Goal: Task Accomplishment & Management: Use online tool/utility

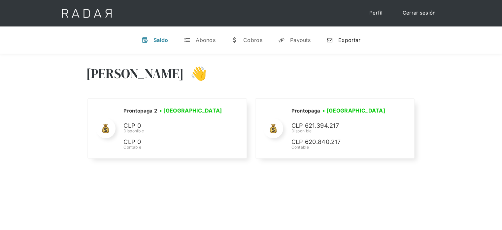
click at [352, 45] on link "n Exportar" at bounding box center [343, 39] width 45 height 17
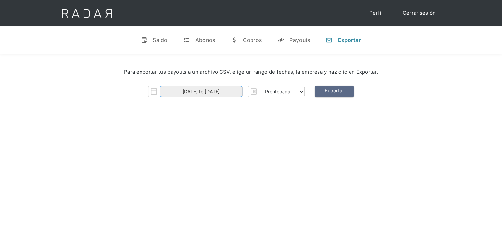
click at [239, 92] on input "[DATE] to [DATE]" at bounding box center [201, 91] width 83 height 11
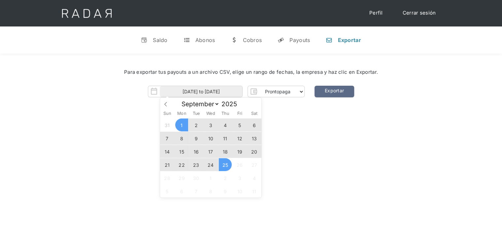
click at [223, 160] on span "25" at bounding box center [225, 164] width 13 height 13
type input "[DATE]"
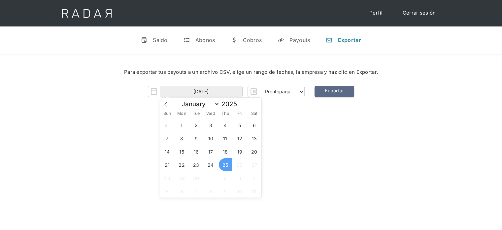
click at [225, 161] on span "25" at bounding box center [225, 164] width 13 height 13
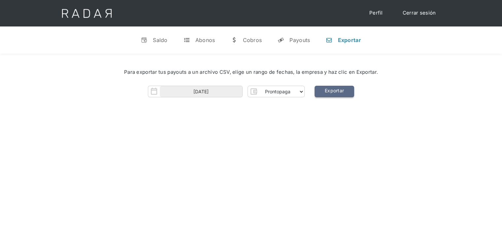
click at [345, 88] on link "Exportar" at bounding box center [335, 92] width 40 height 12
click at [424, 16] on link "Cerrar sesión" at bounding box center [419, 13] width 47 height 13
